Goal: Task Accomplishment & Management: Manage account settings

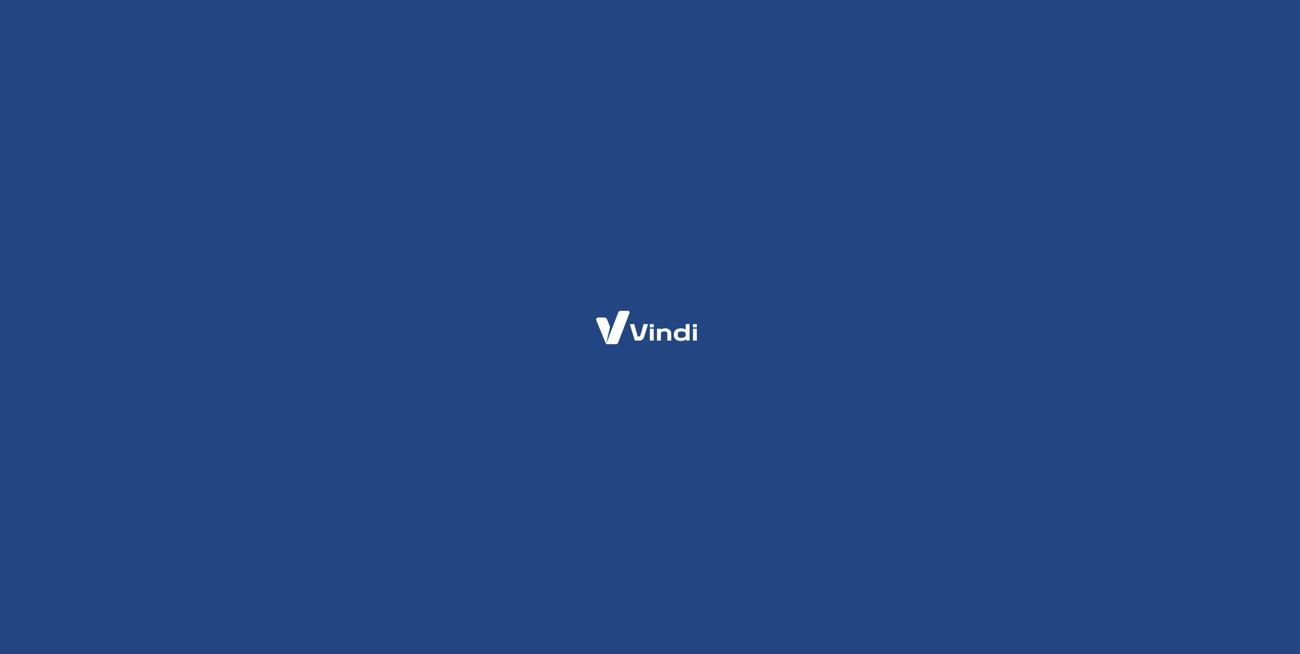
click at [561, 298] on div at bounding box center [650, 327] width 1300 height 654
click at [494, 209] on div at bounding box center [650, 327] width 1300 height 654
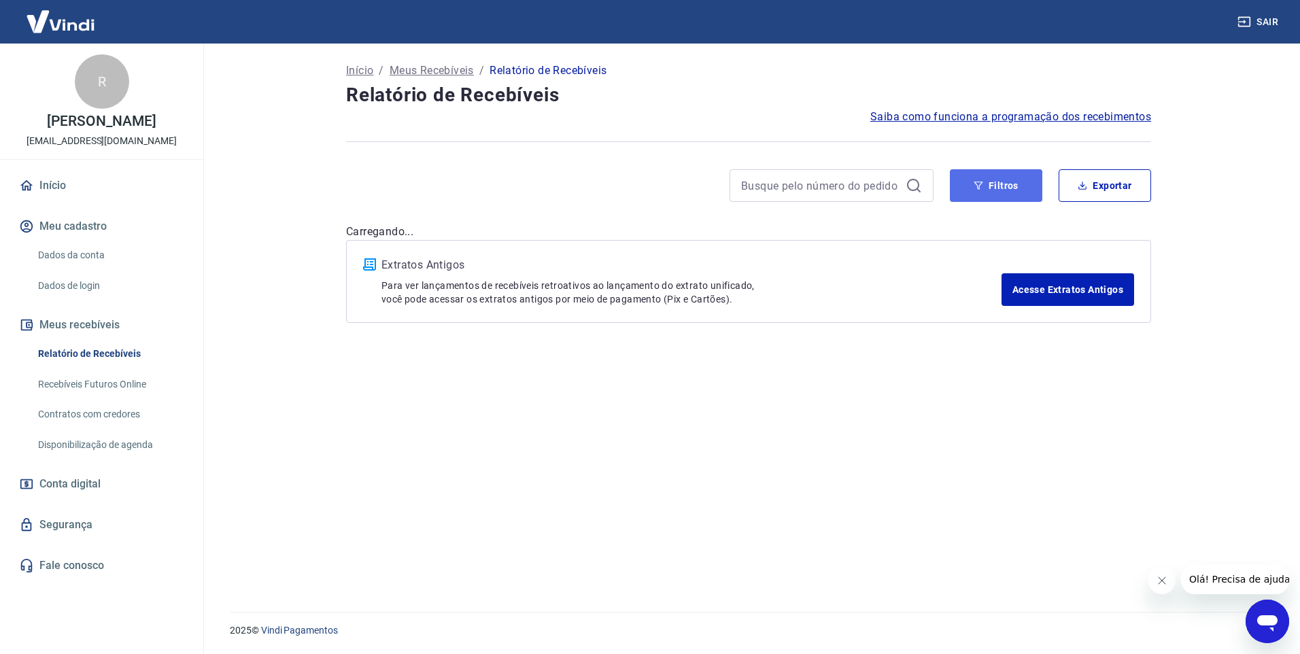
click at [1001, 186] on button "Filtros" at bounding box center [996, 185] width 92 height 33
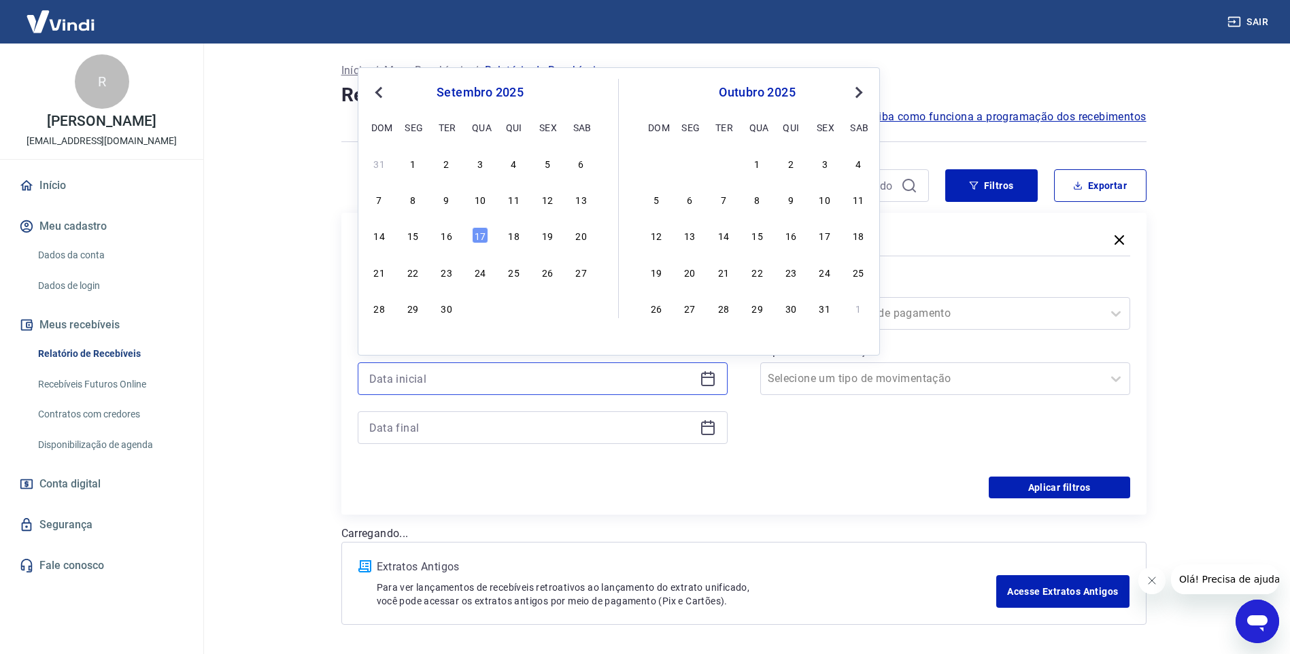
click at [403, 370] on input at bounding box center [531, 379] width 325 height 20
click at [377, 84] on button "Previous Month" at bounding box center [379, 92] width 16 height 16
click at [549, 163] on div "1" at bounding box center [547, 163] width 16 height 16
type input "01/08/2025"
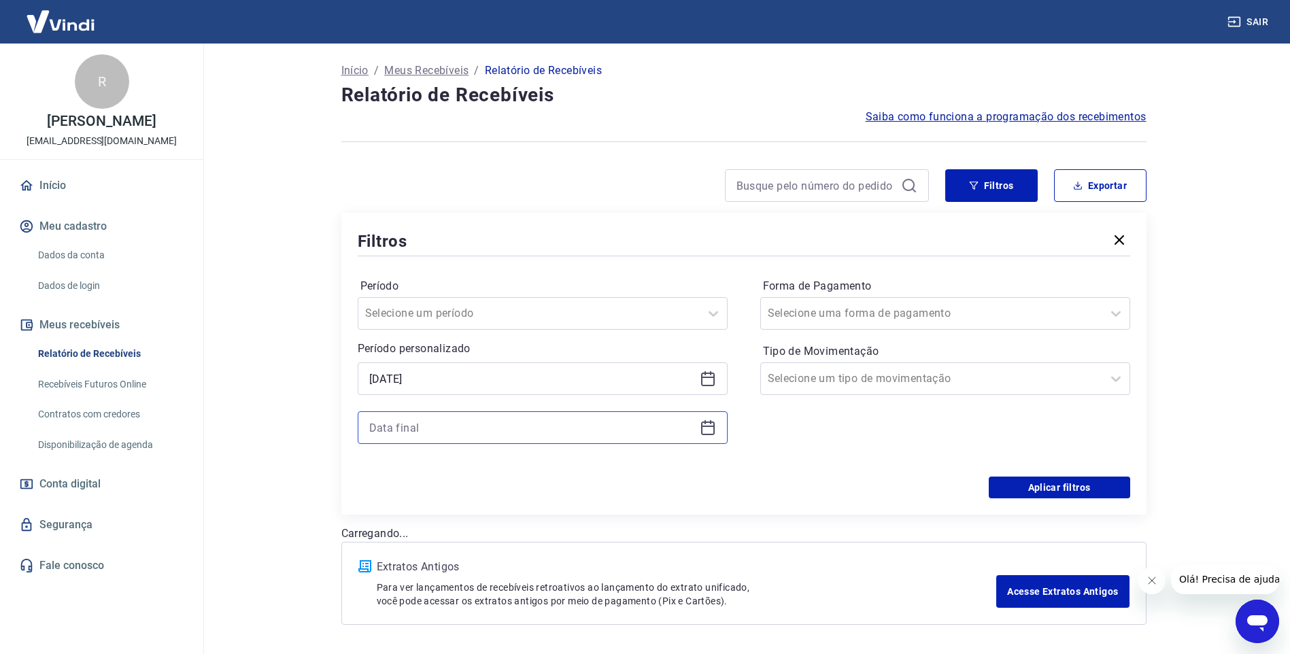
click at [415, 433] on input at bounding box center [531, 428] width 325 height 20
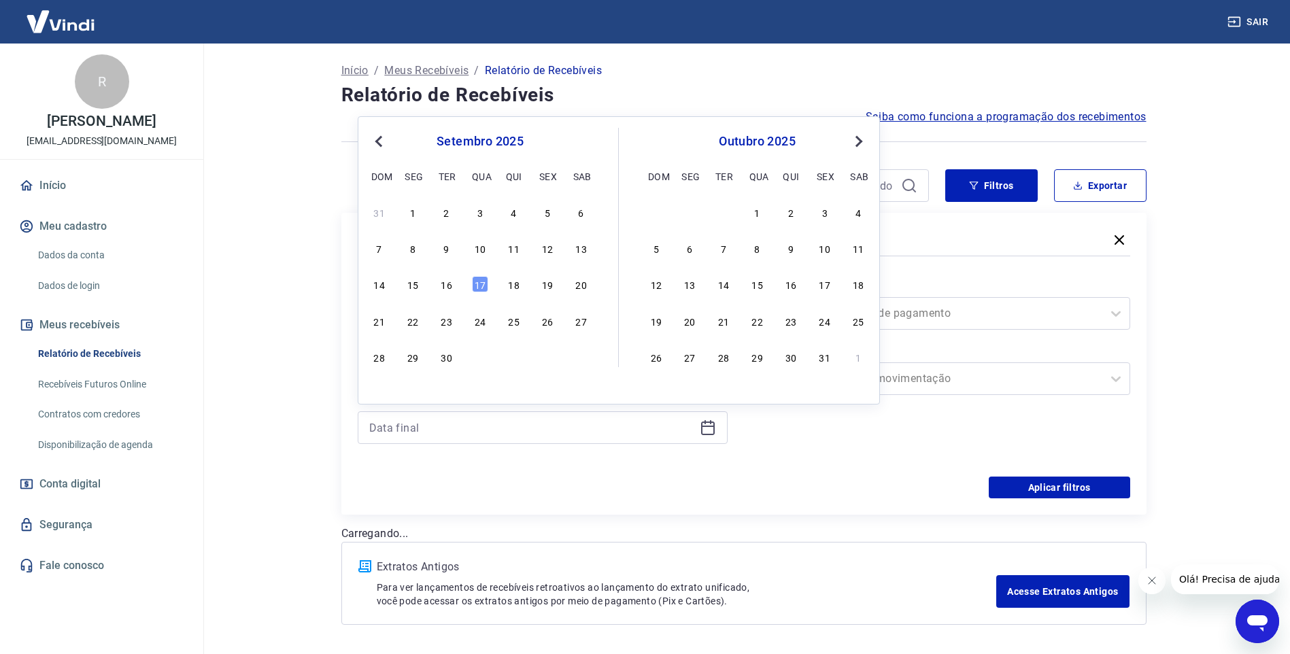
click at [371, 139] on button "Previous Month" at bounding box center [379, 141] width 16 height 16
click at [377, 392] on div "31" at bounding box center [379, 393] width 16 height 16
type input "31/08/2025"
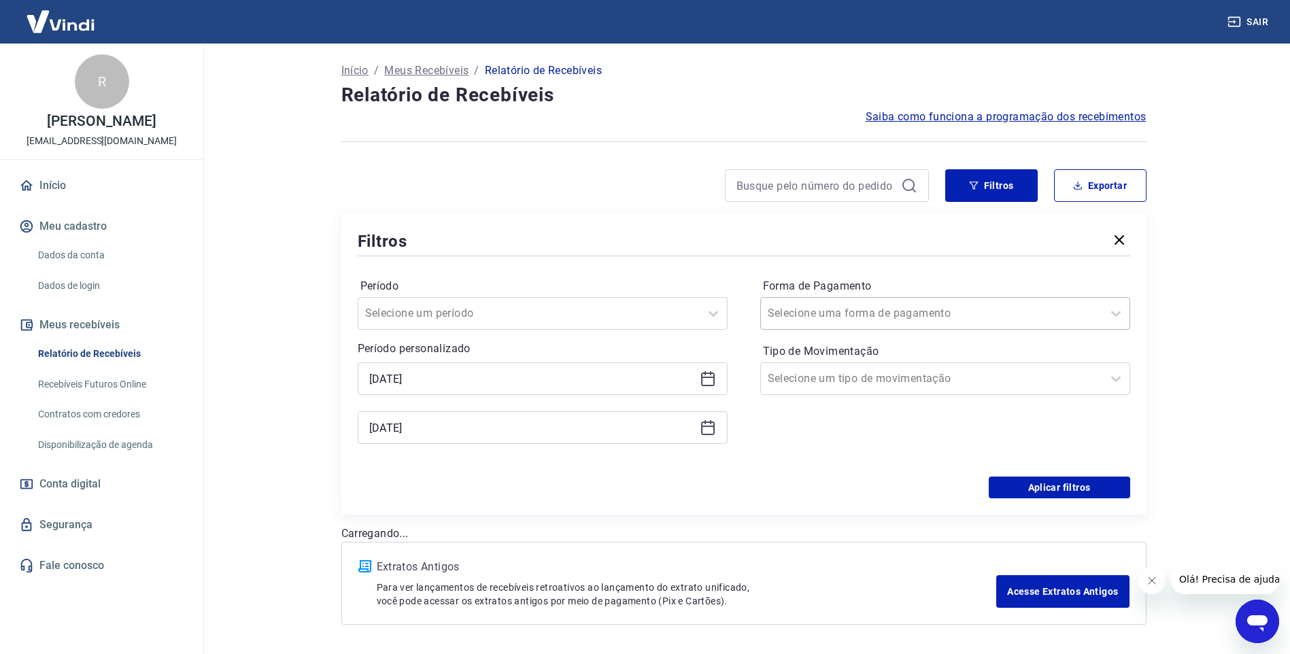
click at [898, 312] on div at bounding box center [932, 313] width 328 height 19
click at [815, 272] on div "Período Selecione um período Período personalizado Selected date: sexta-feira, …" at bounding box center [744, 368] width 773 height 218
click at [844, 358] on label "Tipo de Movimentação" at bounding box center [945, 351] width 365 height 16
click at [848, 375] on input "Tipo de Movimentação" at bounding box center [836, 379] width 137 height 16
click at [695, 485] on div "Aplicar filtros" at bounding box center [744, 488] width 773 height 22
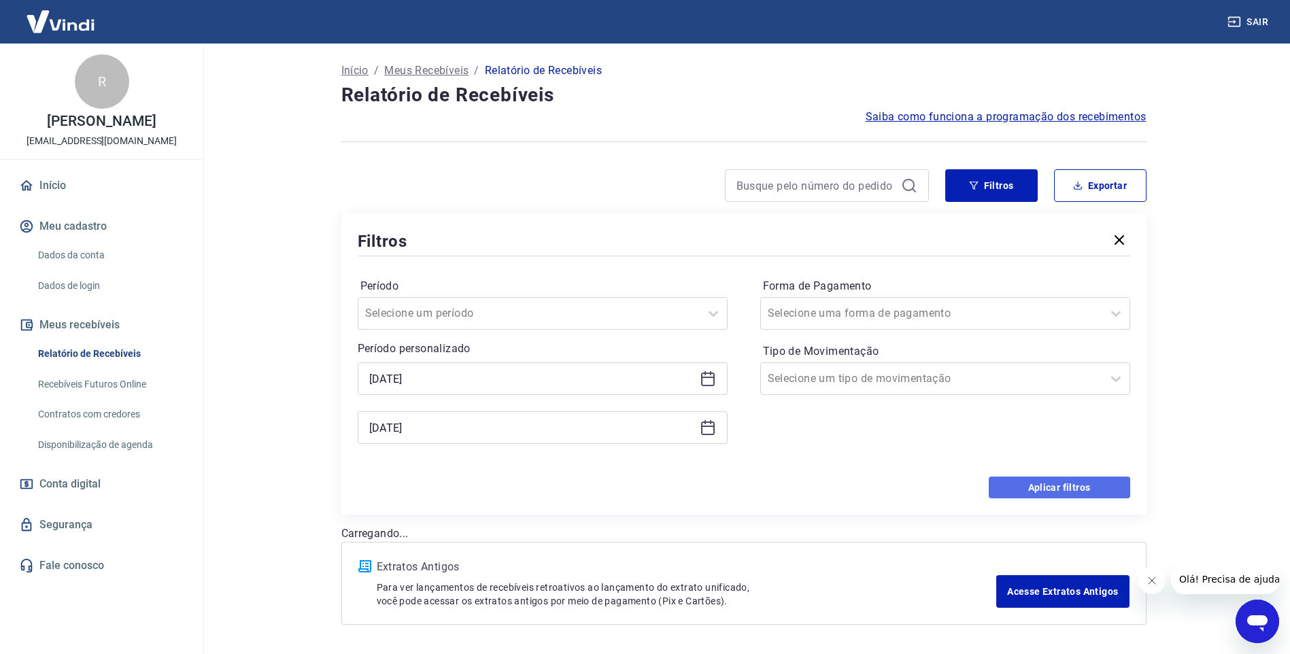
click at [1034, 482] on button "Aplicar filtros" at bounding box center [1059, 488] width 141 height 22
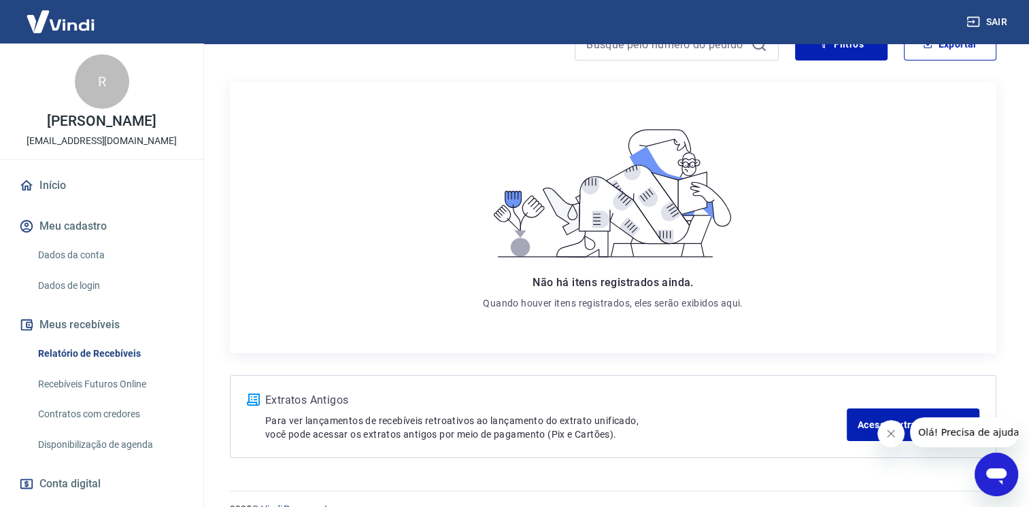
scroll to position [167, 0]
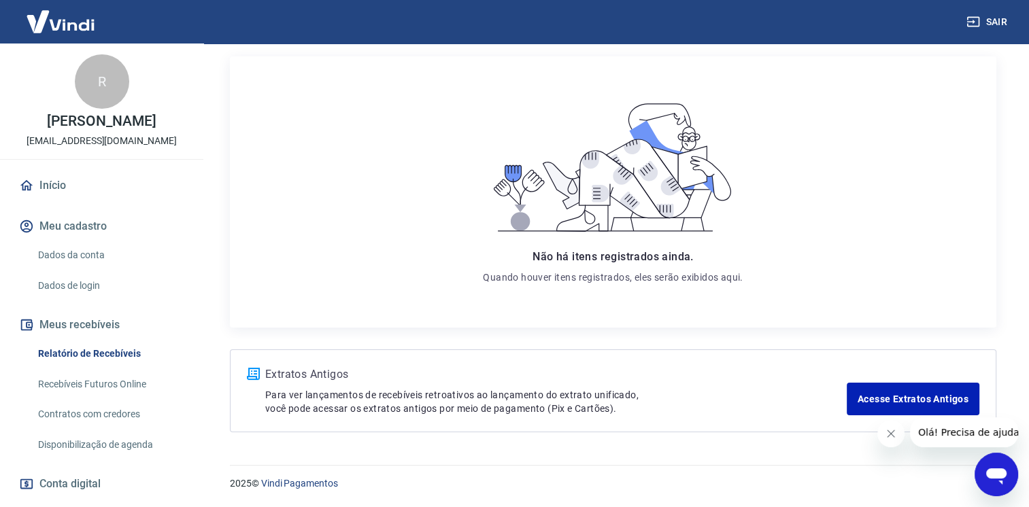
click at [58, 355] on link "Relatório de Recebíveis" at bounding box center [110, 354] width 154 height 28
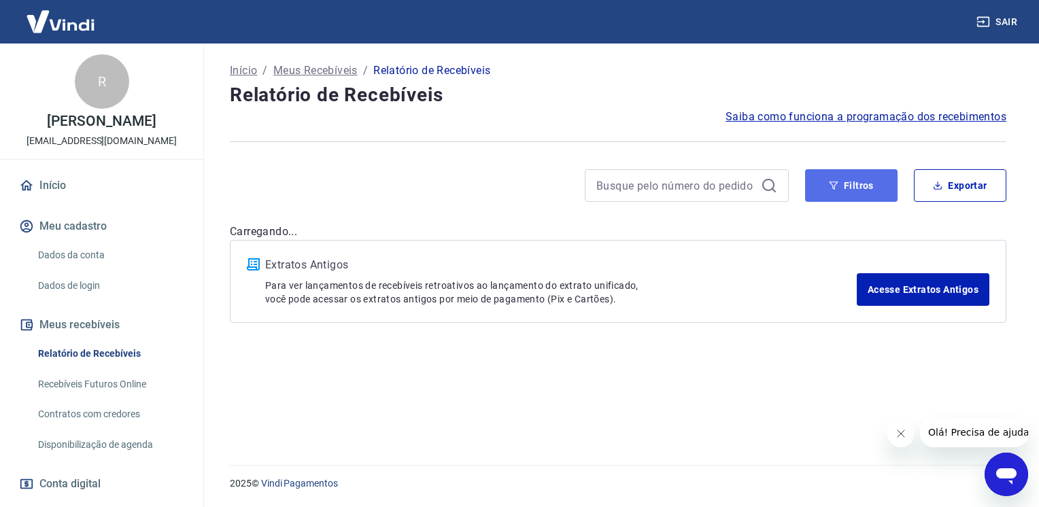
click at [861, 184] on button "Filtros" at bounding box center [851, 185] width 92 height 33
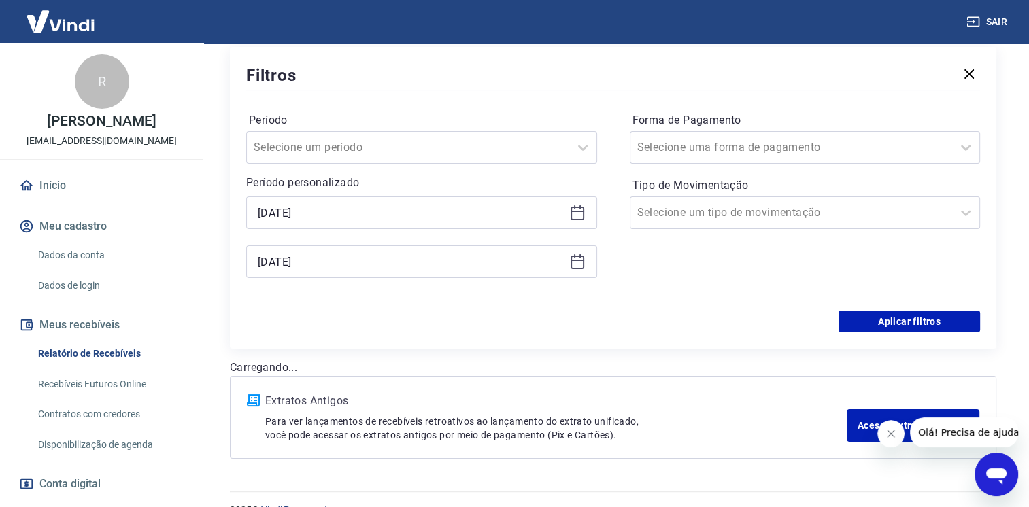
scroll to position [192, 0]
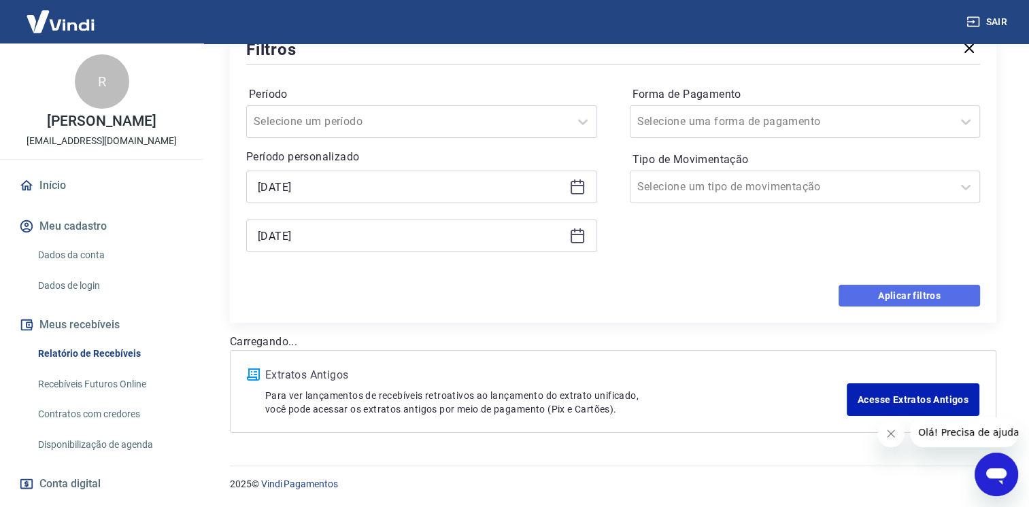
click at [911, 301] on button "Aplicar filtros" at bounding box center [909, 296] width 141 height 22
